Goal: Task Accomplishment & Management: Complete application form

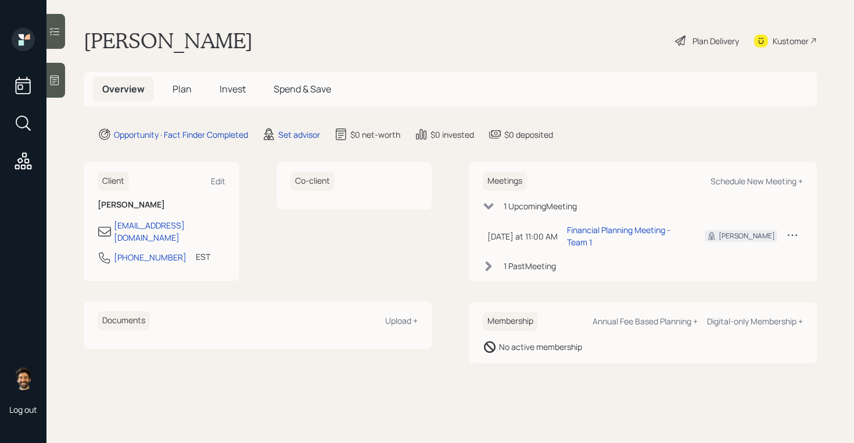
click at [56, 81] on icon at bounding box center [55, 81] width 9 height 10
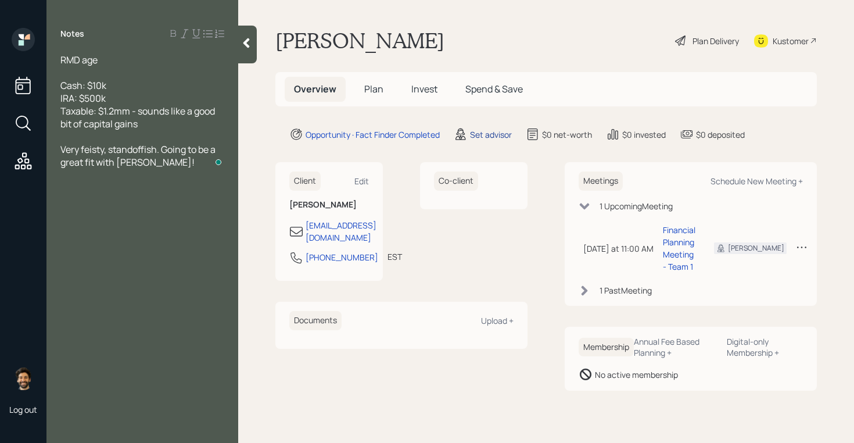
click at [495, 131] on div "Set advisor" at bounding box center [491, 134] width 42 height 12
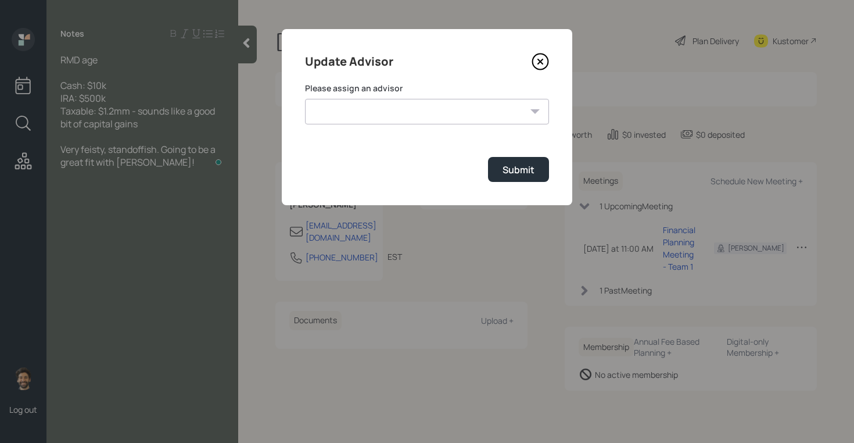
click at [462, 112] on select "[PERSON_NAME] [PERSON_NAME] End [PERSON_NAME] [PERSON_NAME] [PERSON_NAME] [PERS…" at bounding box center [427, 112] width 244 height 26
select select "f14b762f-c7c2-4b89-9227-8fa891345eea"
click at [305, 99] on select "[PERSON_NAME] [PERSON_NAME] End [PERSON_NAME] [PERSON_NAME] [PERSON_NAME] [PERS…" at bounding box center [427, 112] width 244 height 26
click at [515, 166] on div "Submit" at bounding box center [519, 169] width 32 height 13
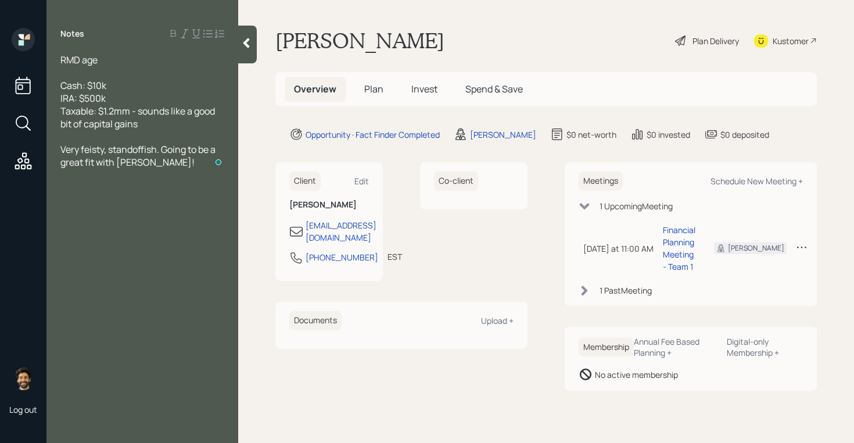
click at [372, 92] on span "Plan" at bounding box center [373, 89] width 19 height 13
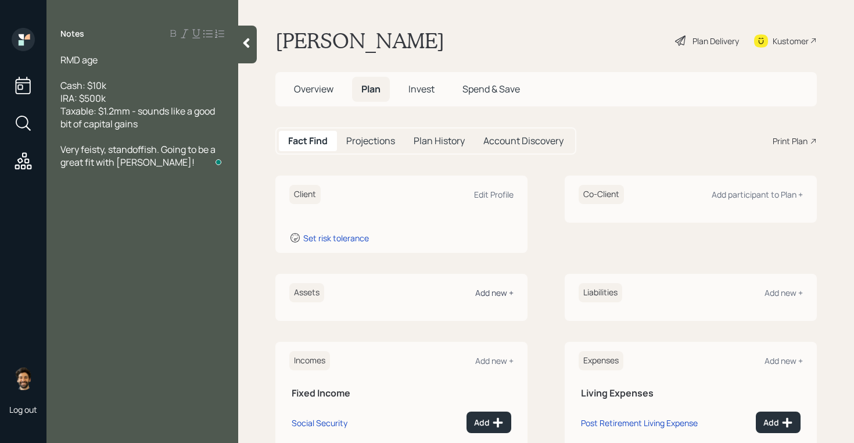
click at [485, 290] on div "Add new +" at bounding box center [494, 292] width 38 height 11
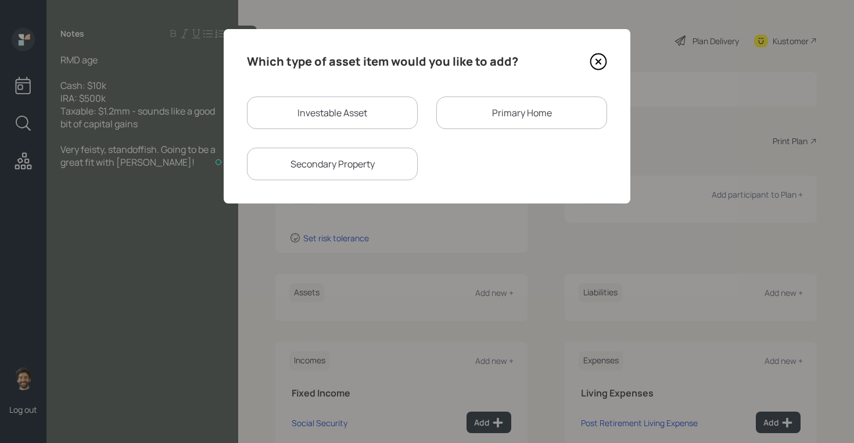
click at [329, 113] on div "Investable Asset" at bounding box center [332, 112] width 171 height 33
select select "taxable"
select select "balanced"
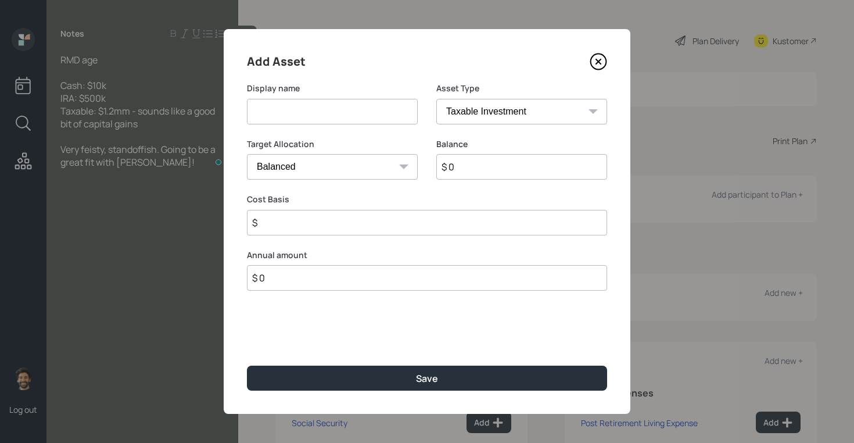
click at [280, 119] on input at bounding box center [332, 112] width 171 height 26
type input "Cash"
click at [481, 168] on input "$ 0" at bounding box center [521, 167] width 171 height 26
type input "$ 10,000"
click at [464, 114] on select "SEP [PERSON_NAME] IRA 401(k) [PERSON_NAME] 401(k) 403(b) [PERSON_NAME] 403(b) 4…" at bounding box center [521, 112] width 171 height 26
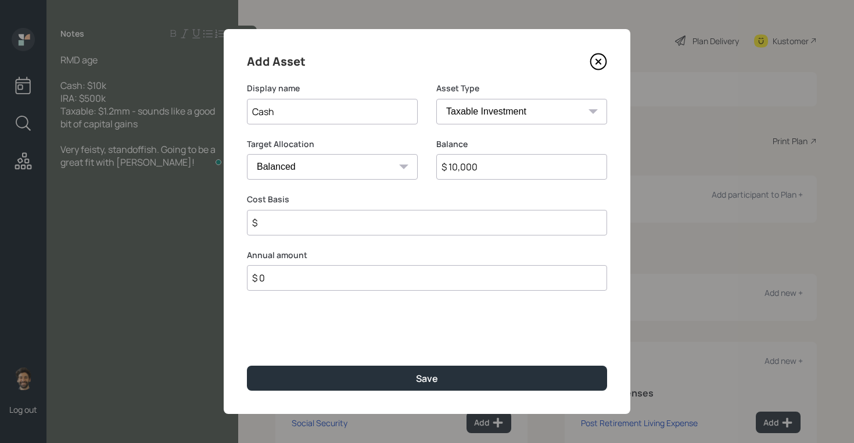
select select "emergency_fund"
click at [436, 99] on select "SEP [PERSON_NAME] IRA 401(k) [PERSON_NAME] 401(k) 403(b) [PERSON_NAME] 403(b) 4…" at bounding box center [521, 112] width 171 height 26
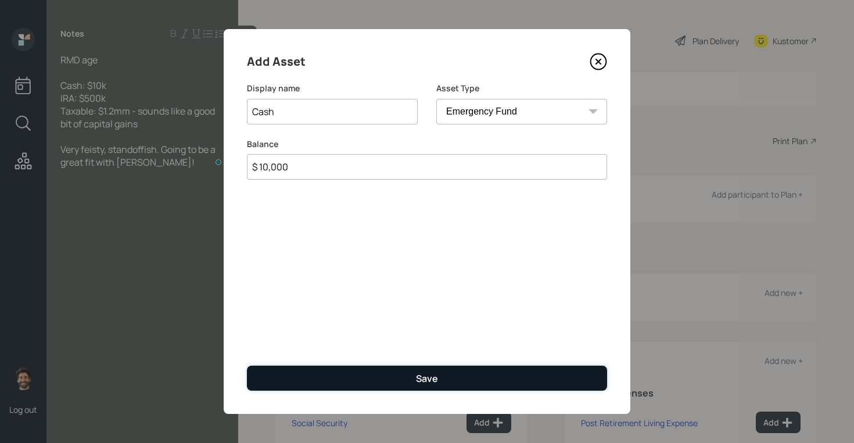
click at [311, 371] on button "Save" at bounding box center [427, 377] width 360 height 25
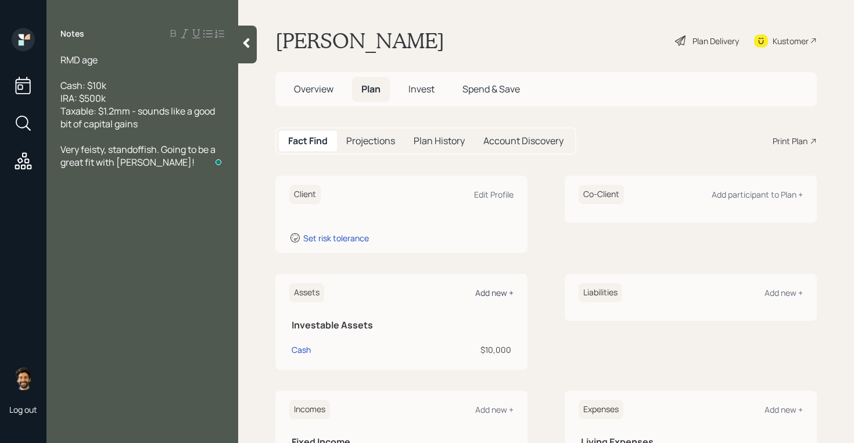
click at [488, 291] on div "Add new +" at bounding box center [494, 292] width 38 height 11
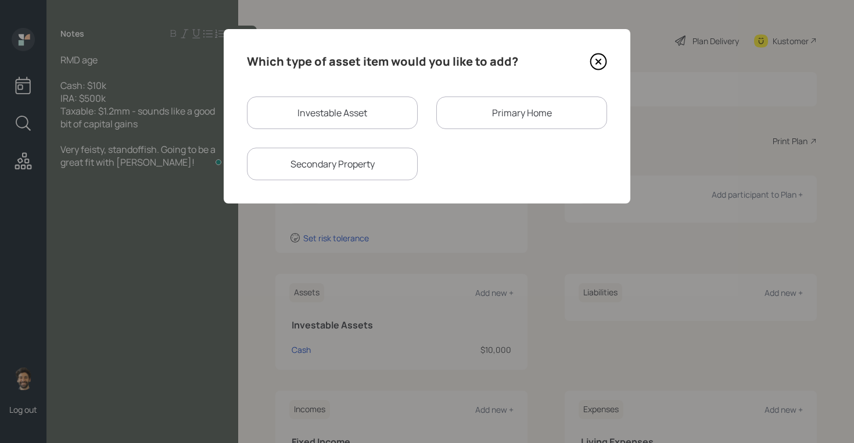
click at [356, 120] on div "Investable Asset" at bounding box center [332, 112] width 171 height 33
select select "taxable"
select select "balanced"
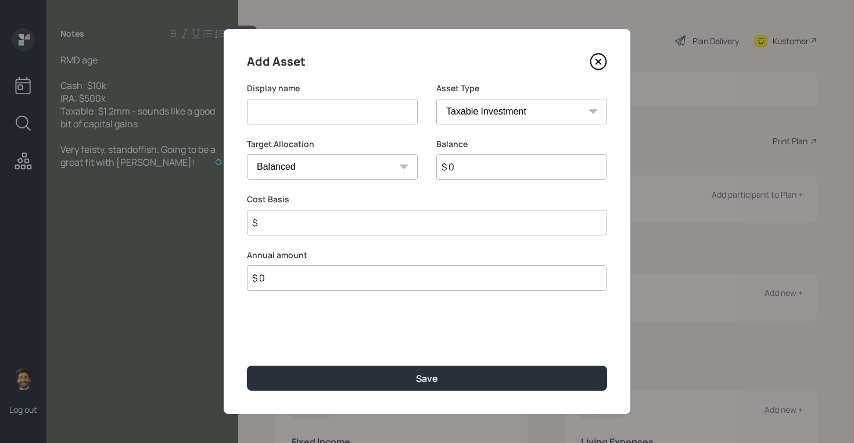
click at [298, 118] on input at bounding box center [332, 112] width 171 height 26
type input "U"
type input "IRA"
click at [485, 169] on input "$ 0" at bounding box center [521, 167] width 171 height 26
type input "$ 500,000"
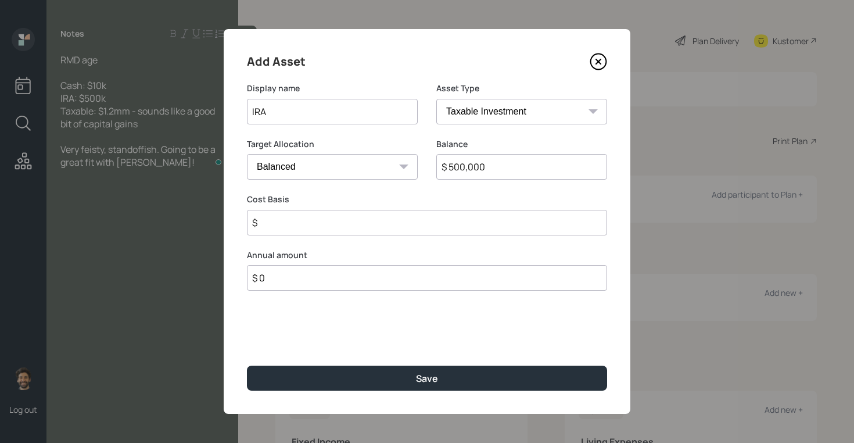
click at [473, 107] on select "SEP [PERSON_NAME] IRA 401(k) [PERSON_NAME] 401(k) 403(b) [PERSON_NAME] 403(b) 4…" at bounding box center [521, 112] width 171 height 26
select select "ira"
click at [436, 99] on select "SEP [PERSON_NAME] IRA 401(k) [PERSON_NAME] 401(k) 403(b) [PERSON_NAME] 403(b) 4…" at bounding box center [521, 112] width 171 height 26
click at [278, 228] on input "$" at bounding box center [427, 223] width 360 height 26
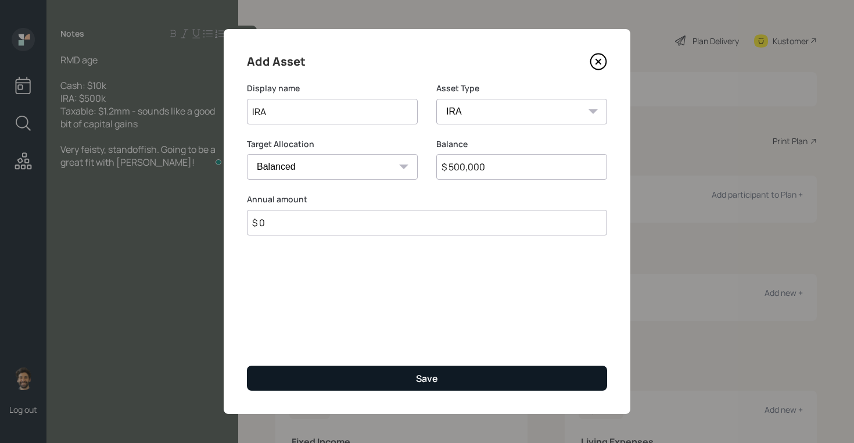
type input "$ 0"
click at [299, 382] on button "Save" at bounding box center [427, 377] width 360 height 25
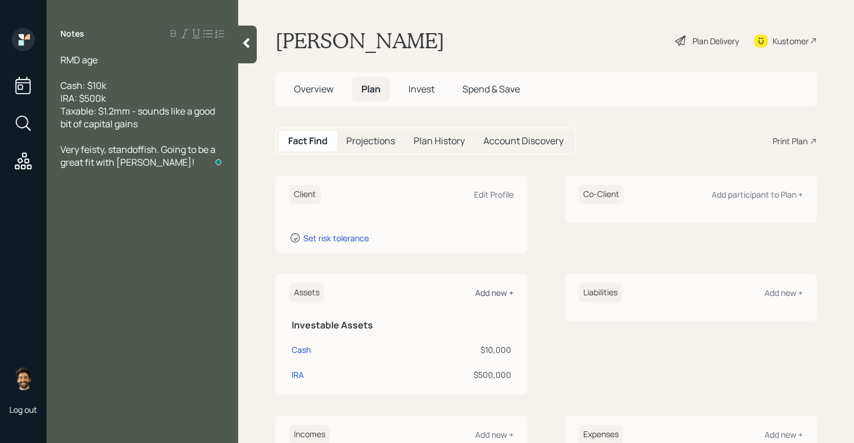
click at [486, 288] on div "Add new +" at bounding box center [494, 292] width 38 height 11
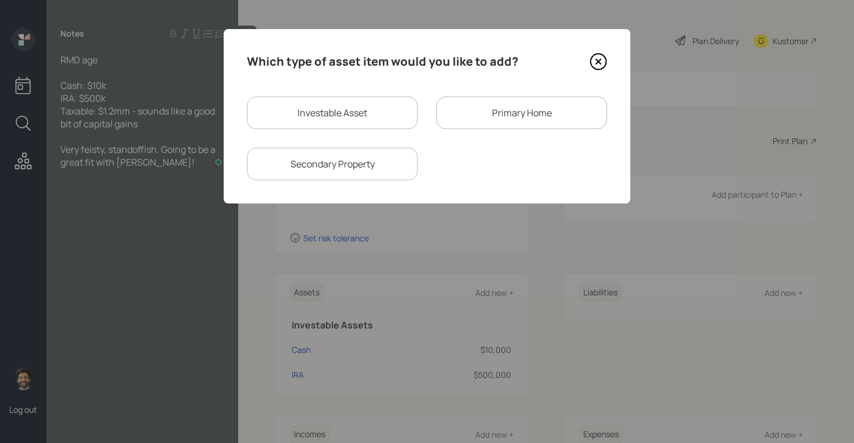
click at [349, 116] on div "Investable Asset" at bounding box center [332, 112] width 171 height 33
select select "taxable"
select select "balanced"
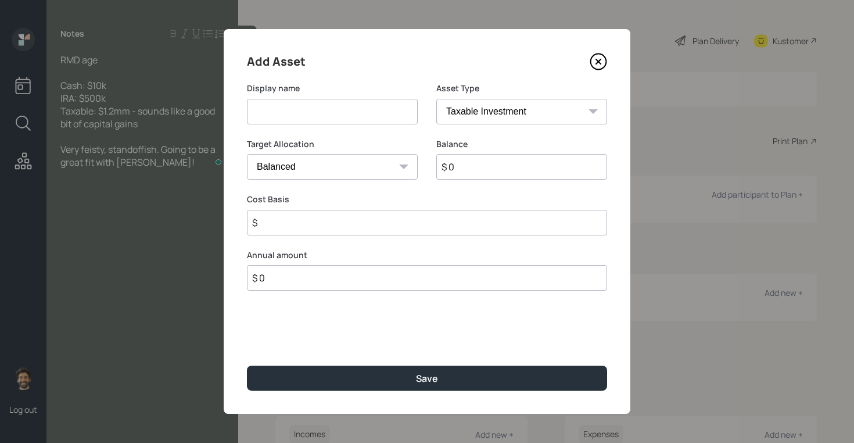
click at [294, 119] on input at bounding box center [332, 112] width 171 height 26
type input "Taxable"
click at [474, 169] on input "$ 0" at bounding box center [521, 167] width 171 height 26
type input "$ 1,200,000"
click at [318, 224] on input "$" at bounding box center [427, 223] width 360 height 26
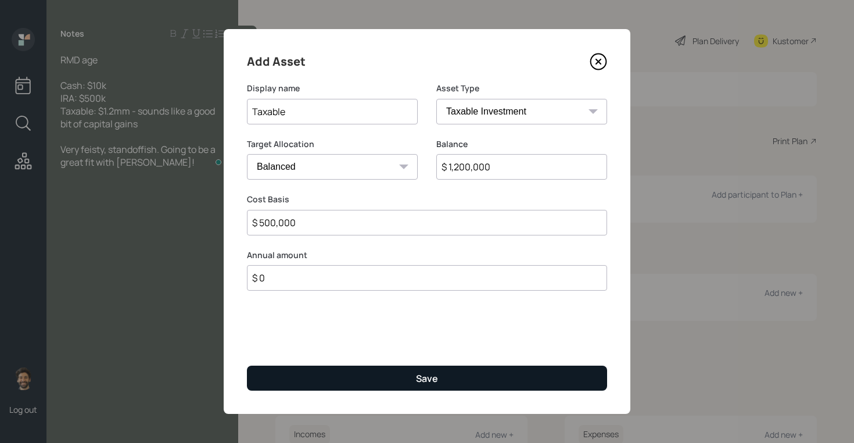
type input "$ 500,000"
click at [293, 378] on button "Save" at bounding box center [427, 377] width 360 height 25
